Goal: Find specific page/section: Find specific page/section

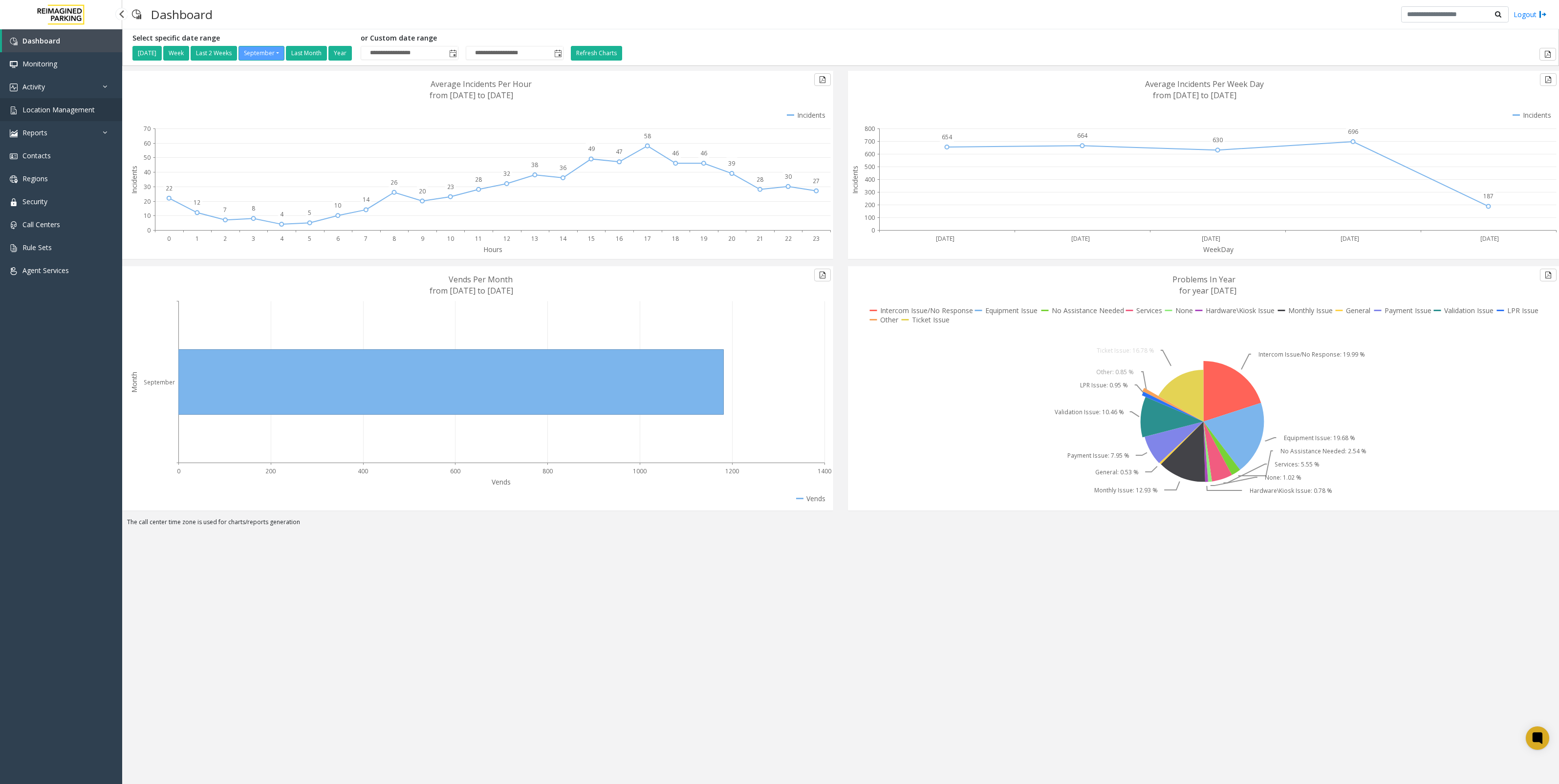
click at [72, 114] on link "Location Management" at bounding box center [61, 109] width 122 height 23
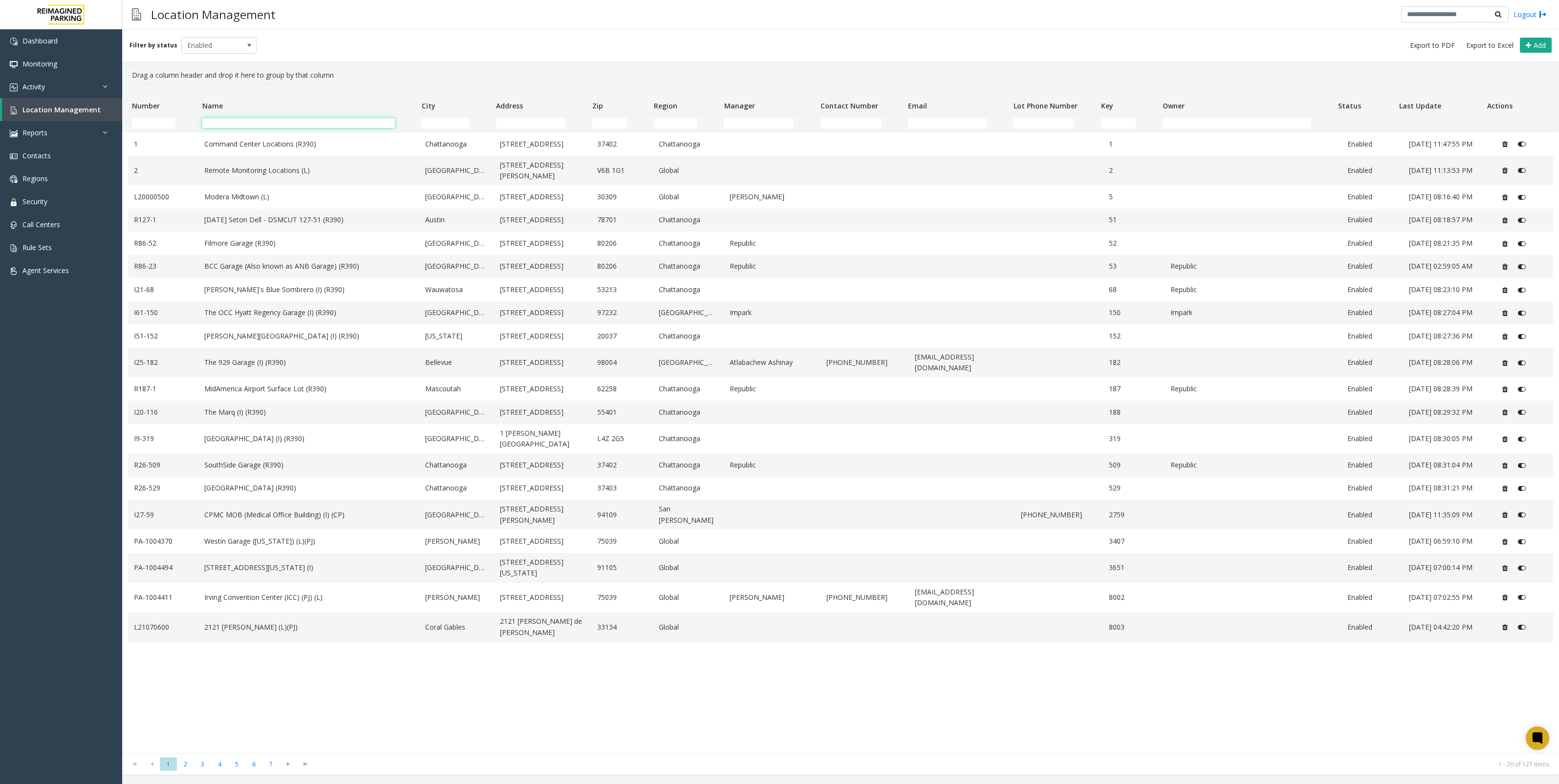
click at [304, 121] on input "Name Filter" at bounding box center [298, 123] width 192 height 10
type input "**********"
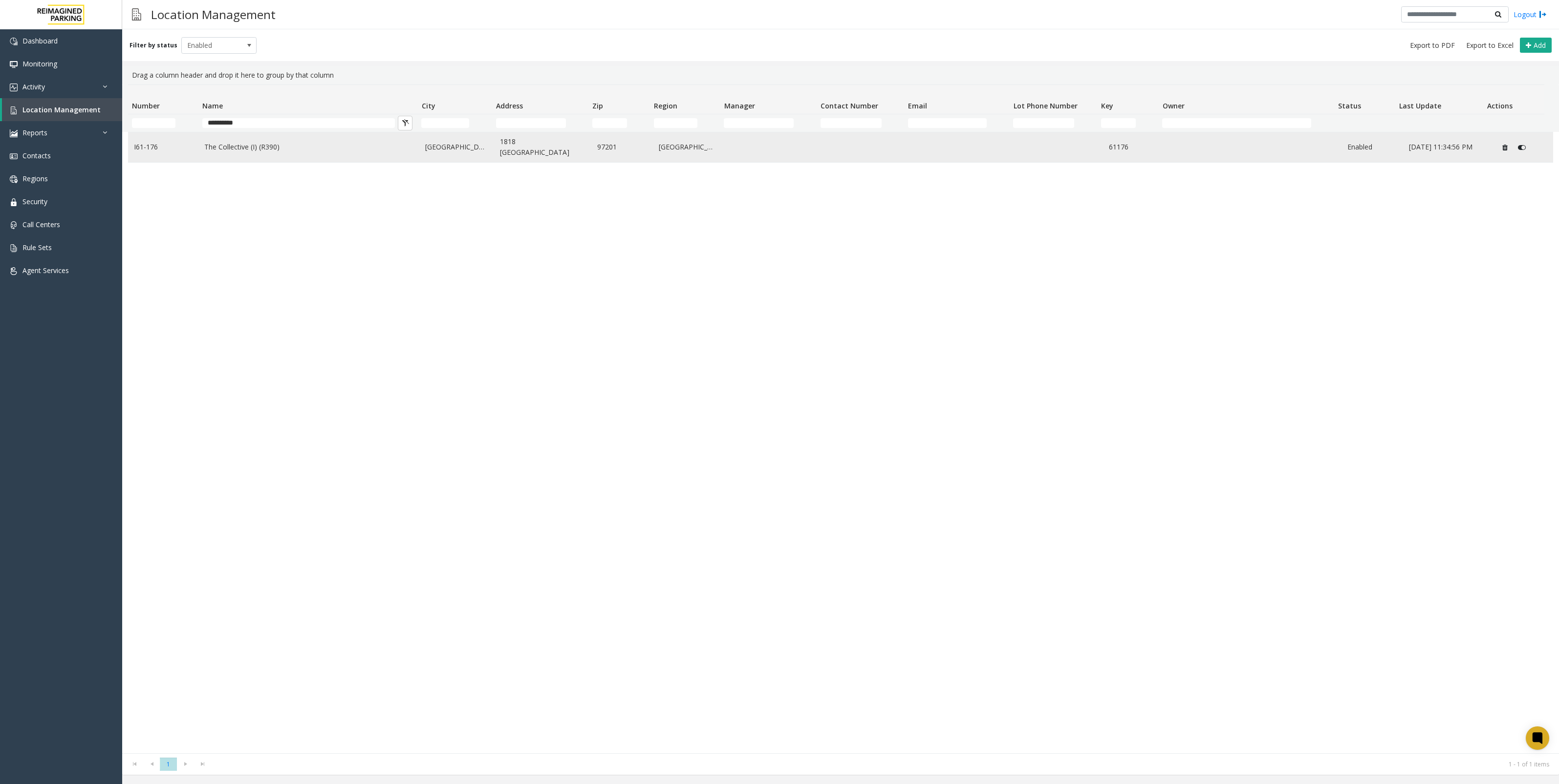
click at [428, 149] on link "[GEOGRAPHIC_DATA]" at bounding box center [456, 147] width 63 height 10
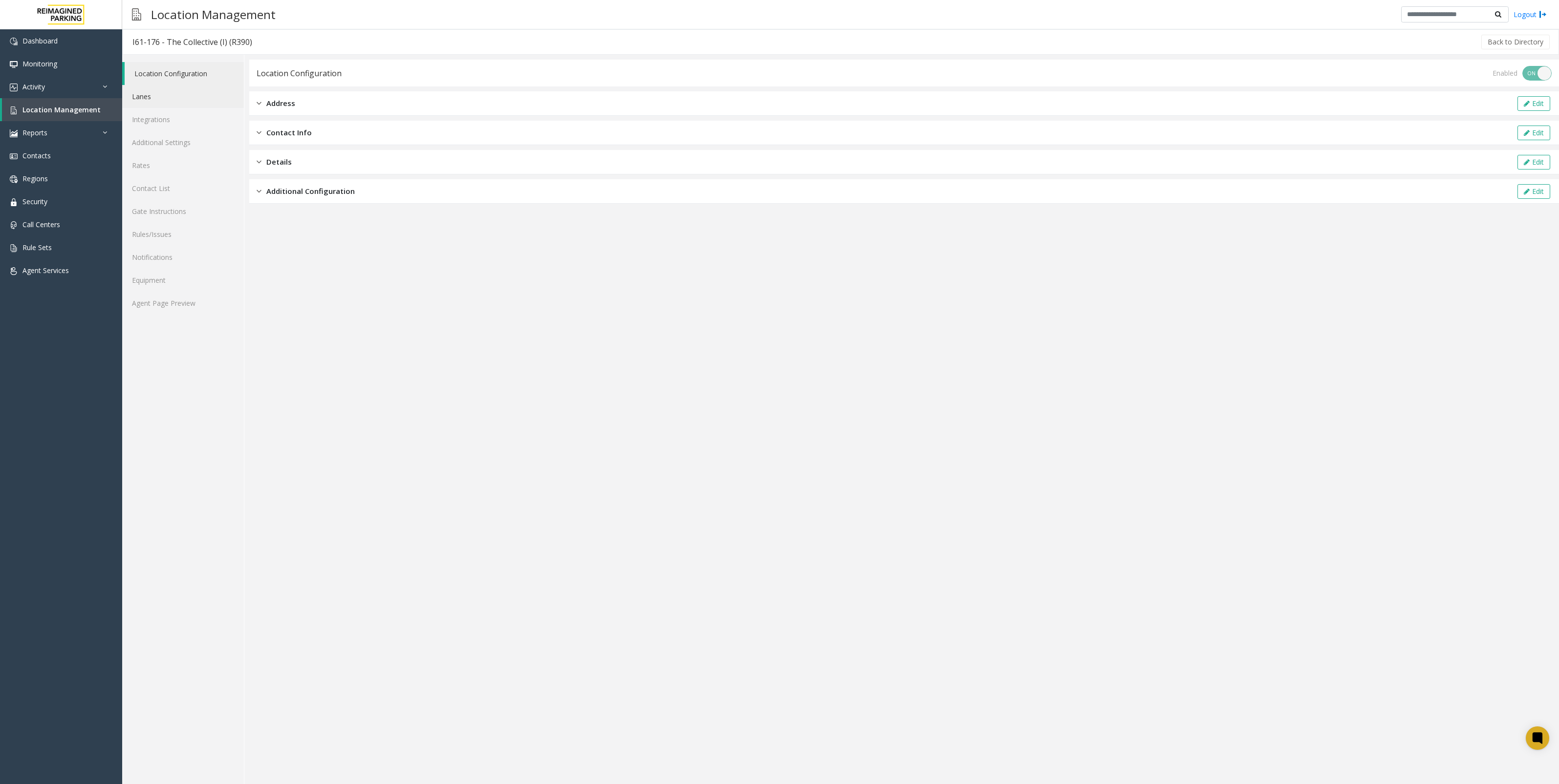
click at [194, 101] on link "Lanes" at bounding box center [183, 97] width 121 height 23
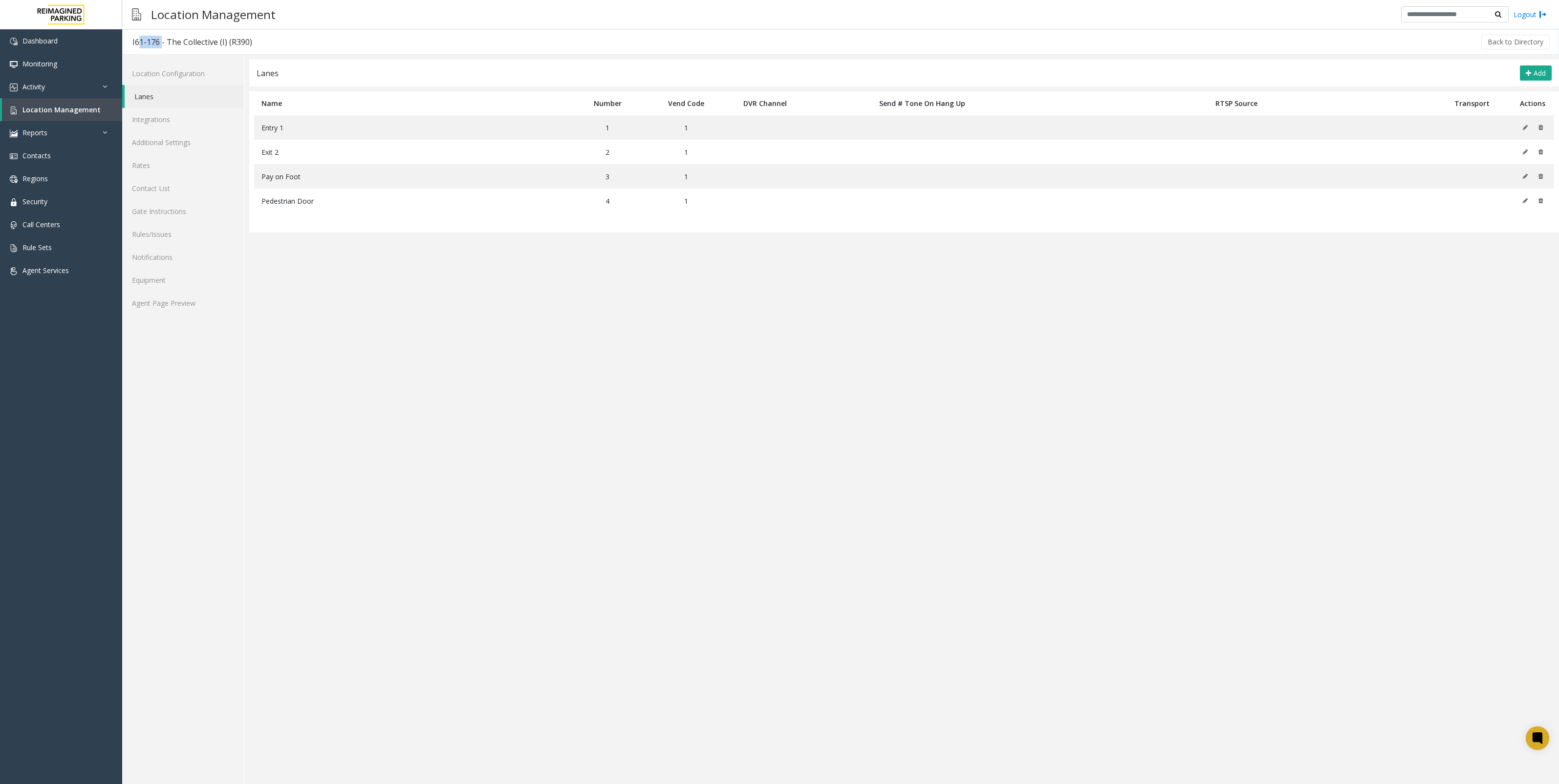
drag, startPoint x: 159, startPoint y: 41, endPoint x: 133, endPoint y: 45, distance: 26.3
click at [133, 45] on div "I61-176 - The Collective (I) (R390)" at bounding box center [192, 42] width 120 height 13
copy div "61-176"
drag, startPoint x: 252, startPoint y: 41, endPoint x: 219, endPoint y: 45, distance: 33.2
click at [219, 45] on h3 "I61-176 - The Collective (I) (R390)" at bounding box center [192, 42] width 140 height 22
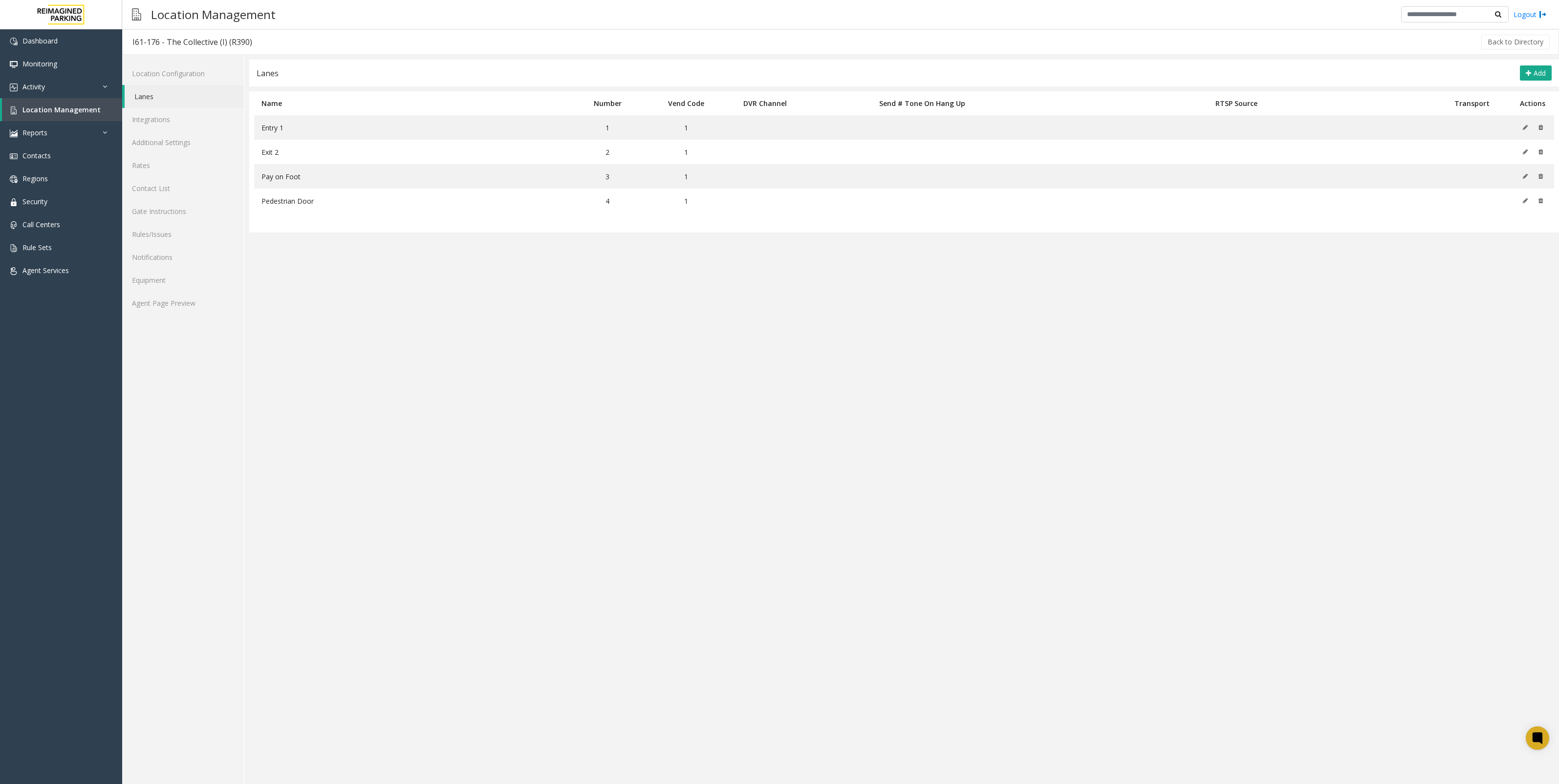
drag, startPoint x: 219, startPoint y: 45, endPoint x: 369, endPoint y: 48, distance: 150.0
click at [369, 48] on div "Back to Directory" at bounding box center [906, 41] width 1289 height 25
click at [170, 73] on link "Location Configuration" at bounding box center [183, 73] width 121 height 23
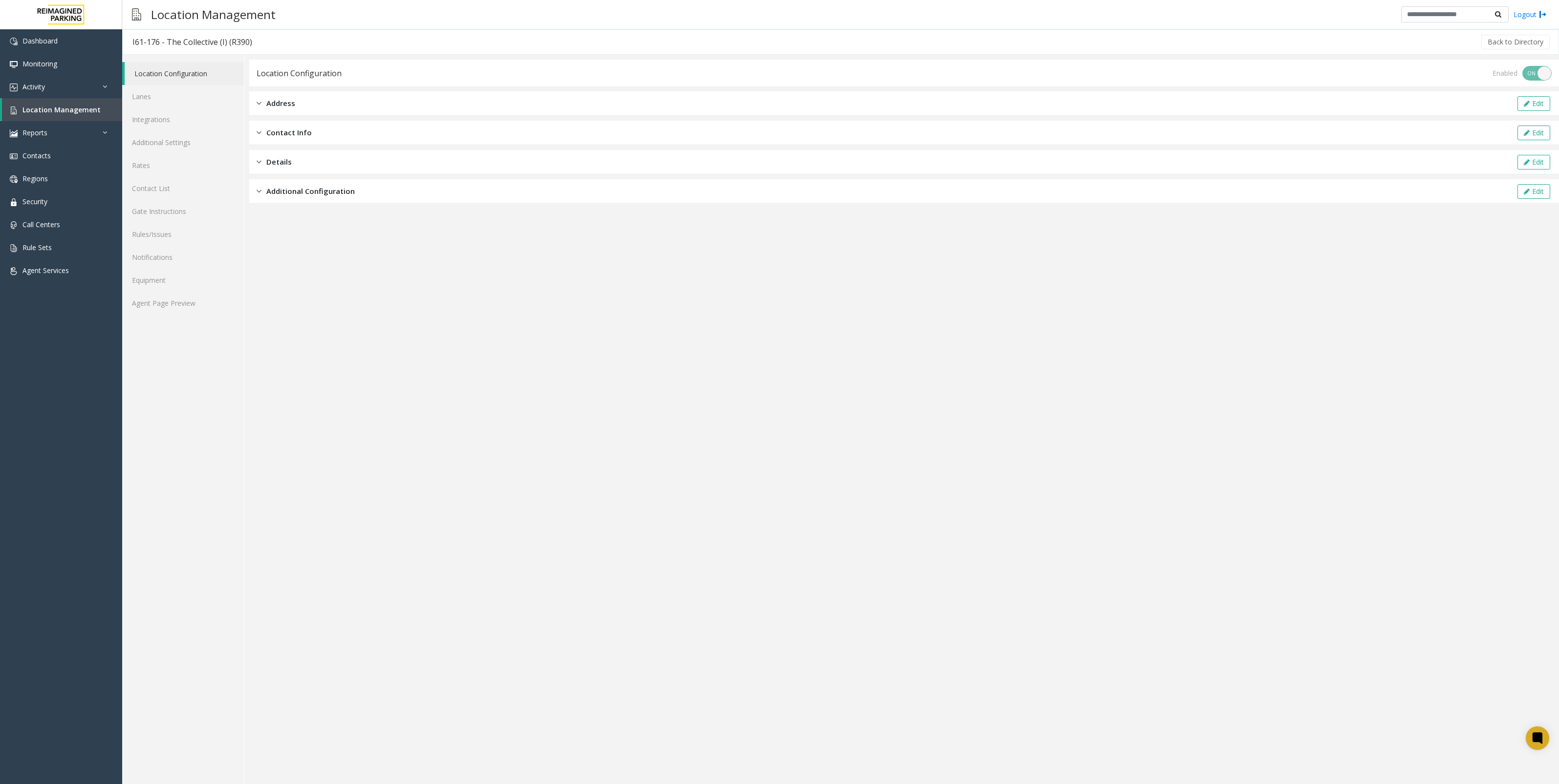
click at [336, 100] on div "Address Edit" at bounding box center [903, 104] width 1309 height 25
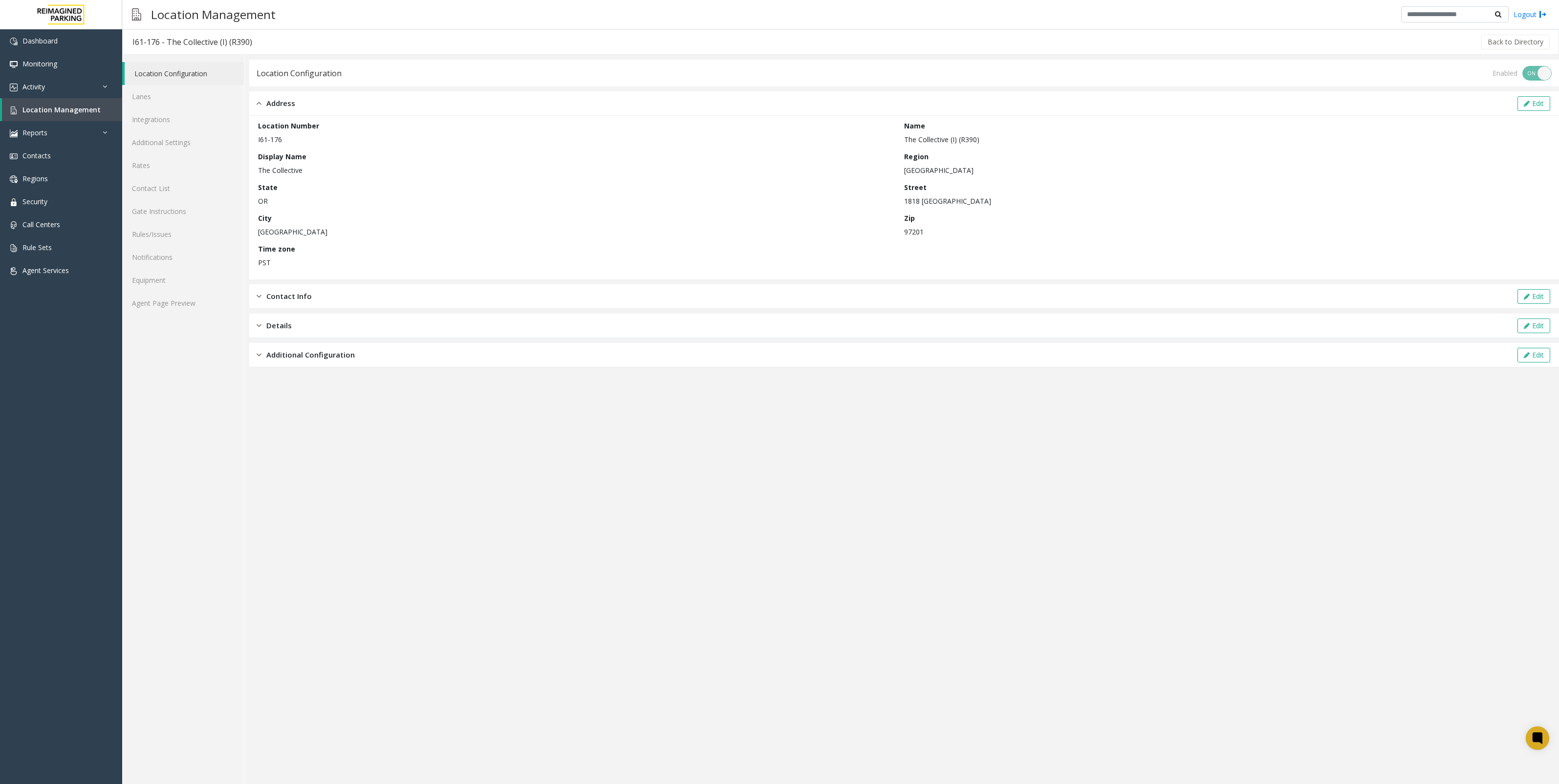
drag, startPoint x: 1000, startPoint y: 201, endPoint x: 905, endPoint y: 201, distance: 95.0
click at [905, 201] on p "1818 [GEOGRAPHIC_DATA]" at bounding box center [1224, 201] width 641 height 10
copy p "1818 [GEOGRAPHIC_DATA]"
